Goal: Transaction & Acquisition: Purchase product/service

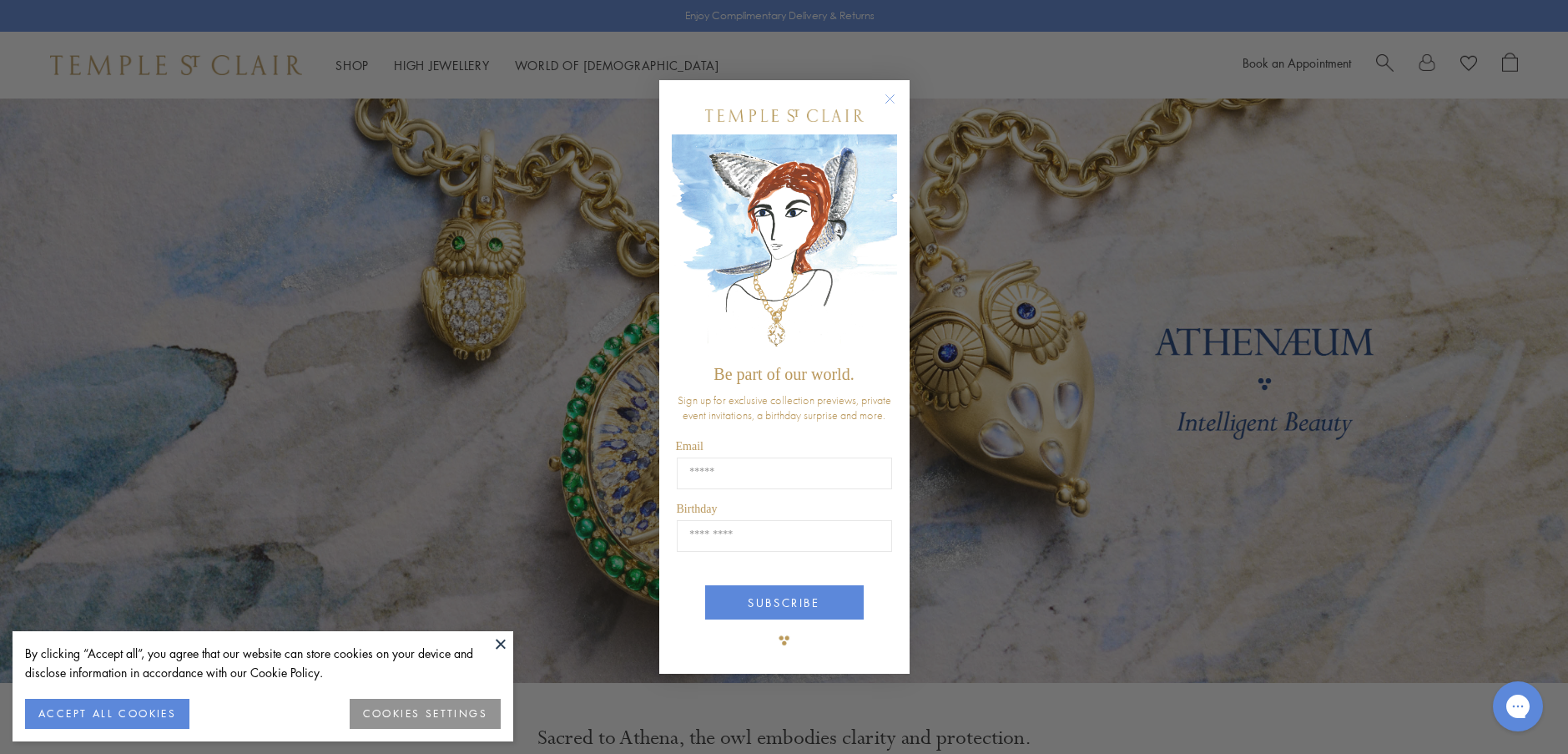
click at [888, 95] on circle "Close dialog" at bounding box center [890, 99] width 20 height 20
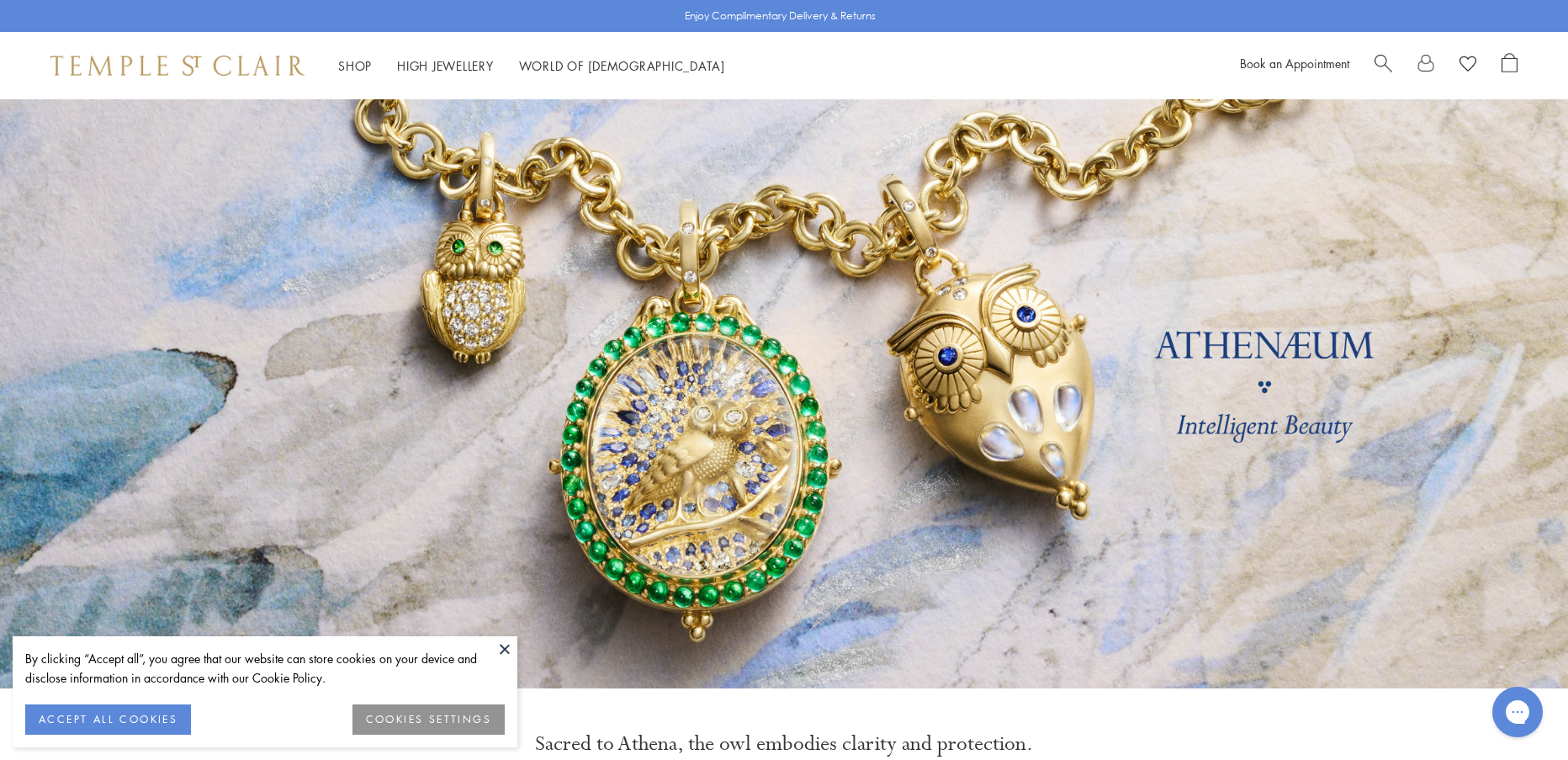
click at [506, 646] on button at bounding box center [505, 649] width 26 height 26
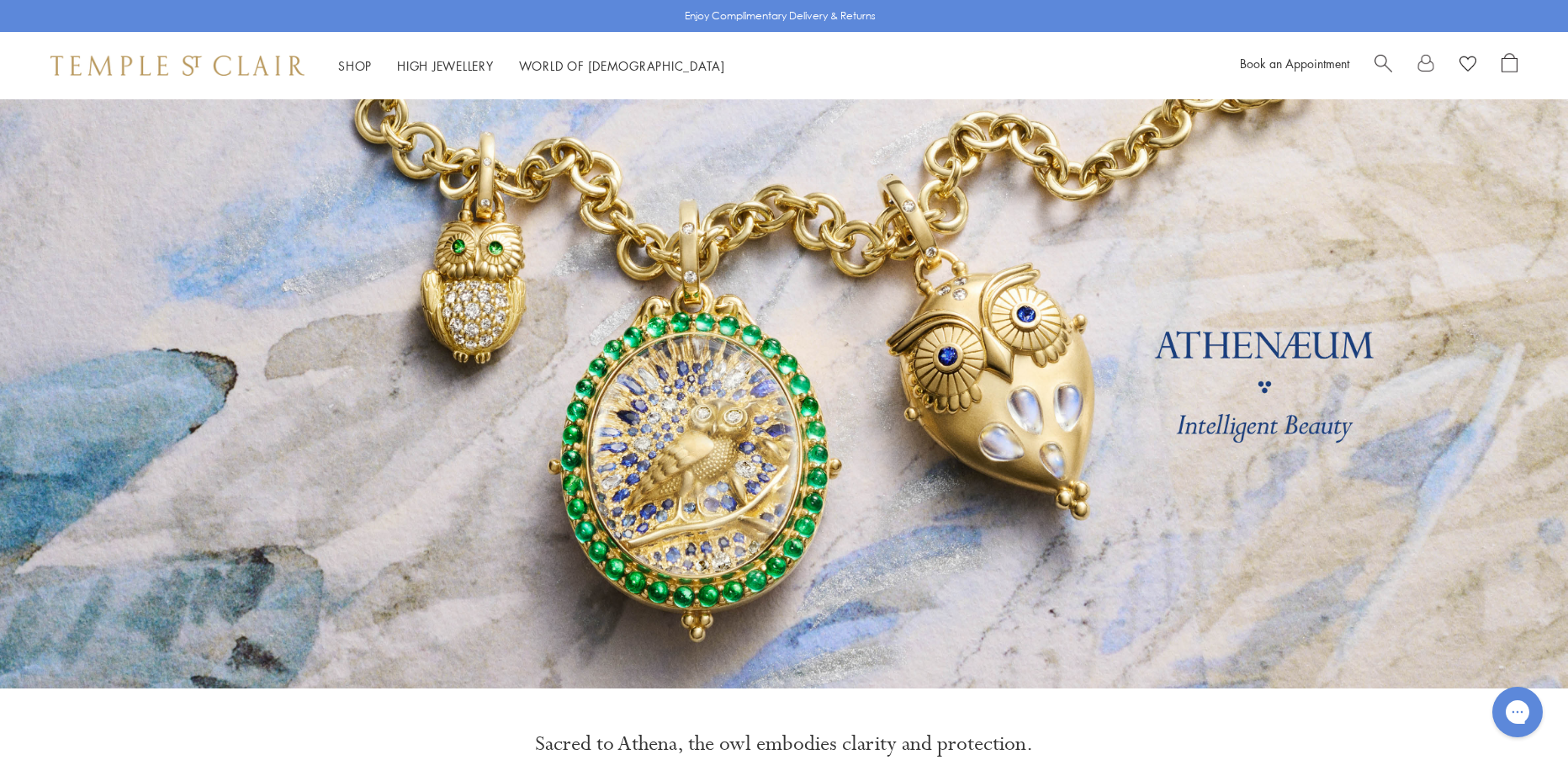
click at [1388, 66] on span "Search" at bounding box center [1383, 61] width 18 height 18
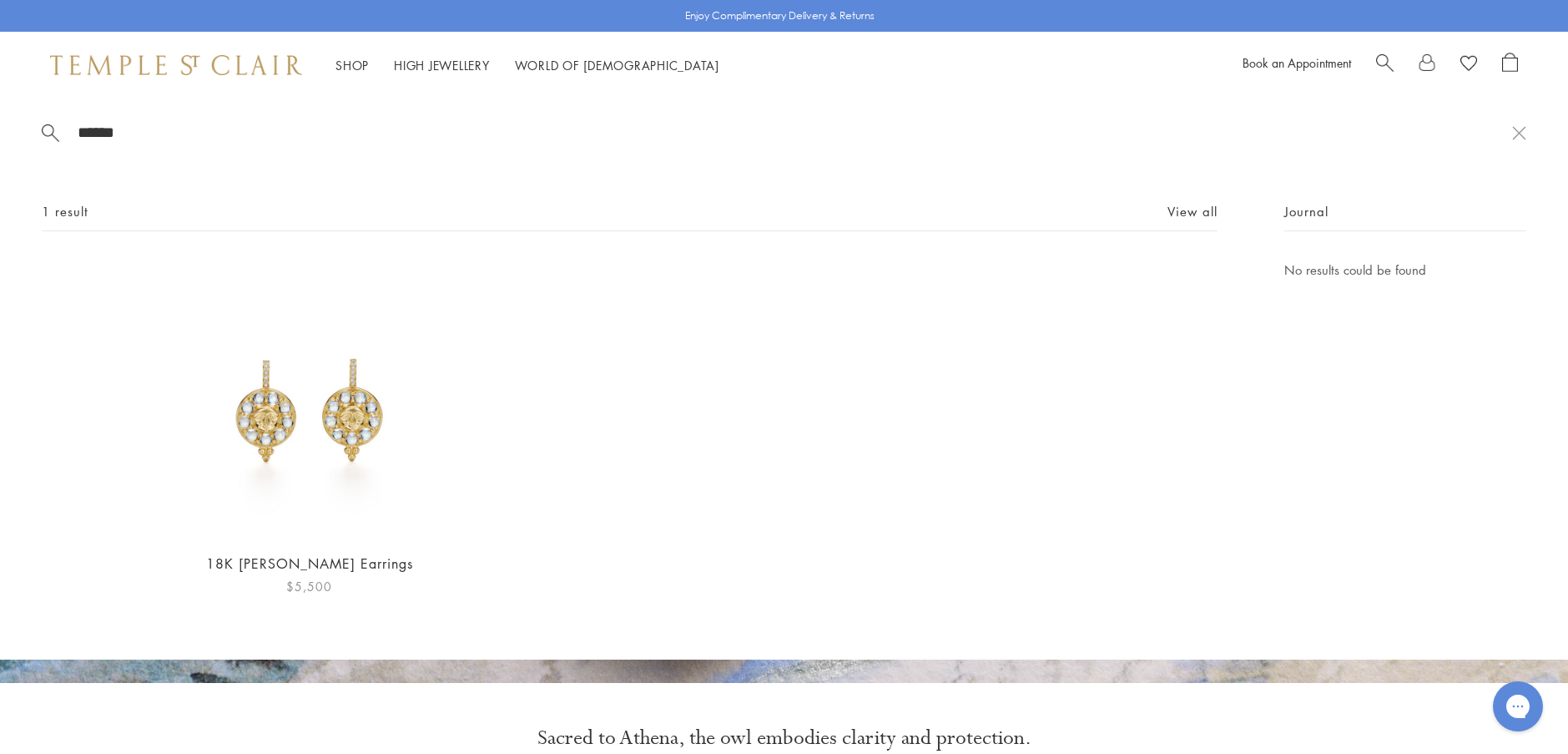
type input "******"
click at [320, 411] on img at bounding box center [310, 399] width 279 height 279
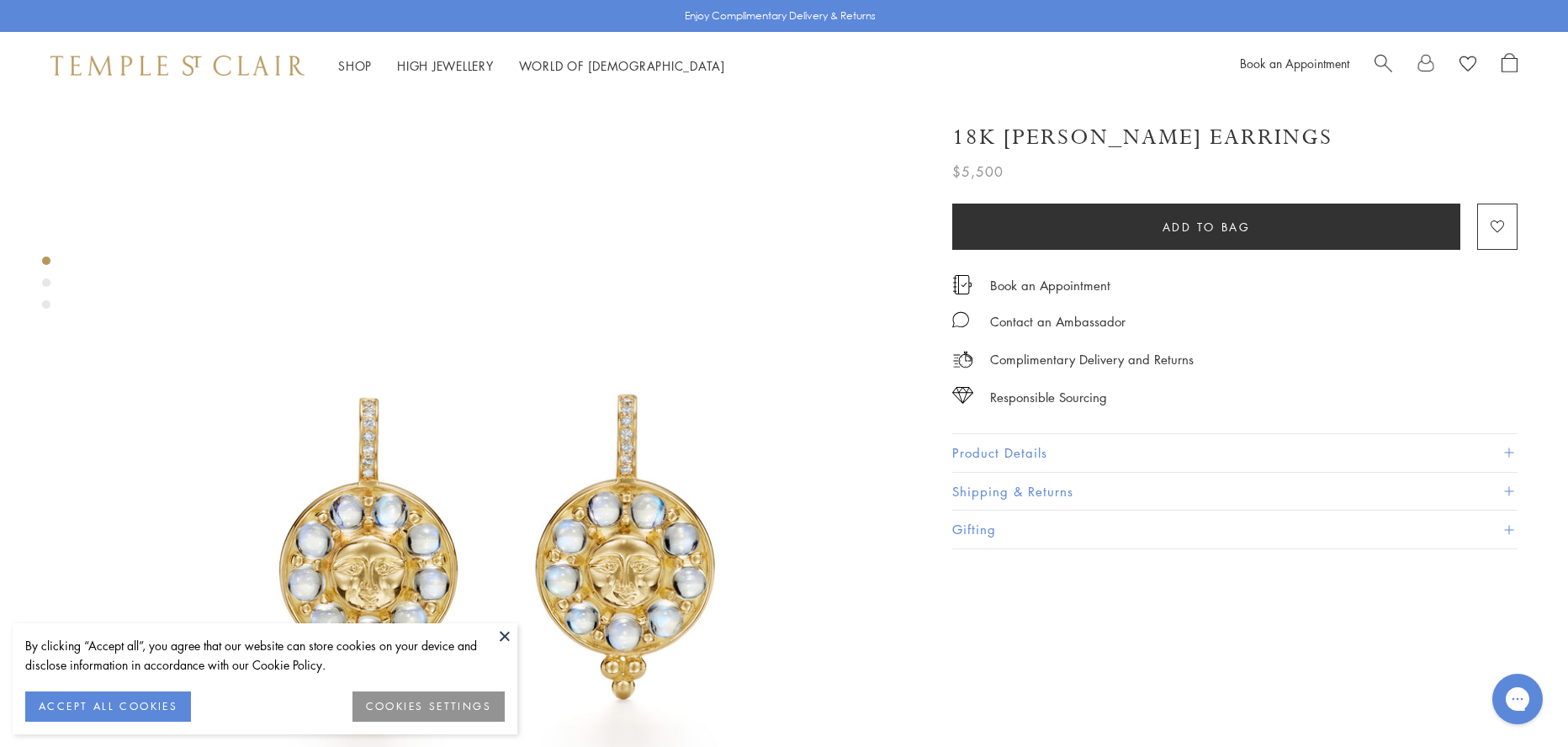
click at [505, 636] on button at bounding box center [505, 636] width 26 height 26
